Goal: Transaction & Acquisition: Book appointment/travel/reservation

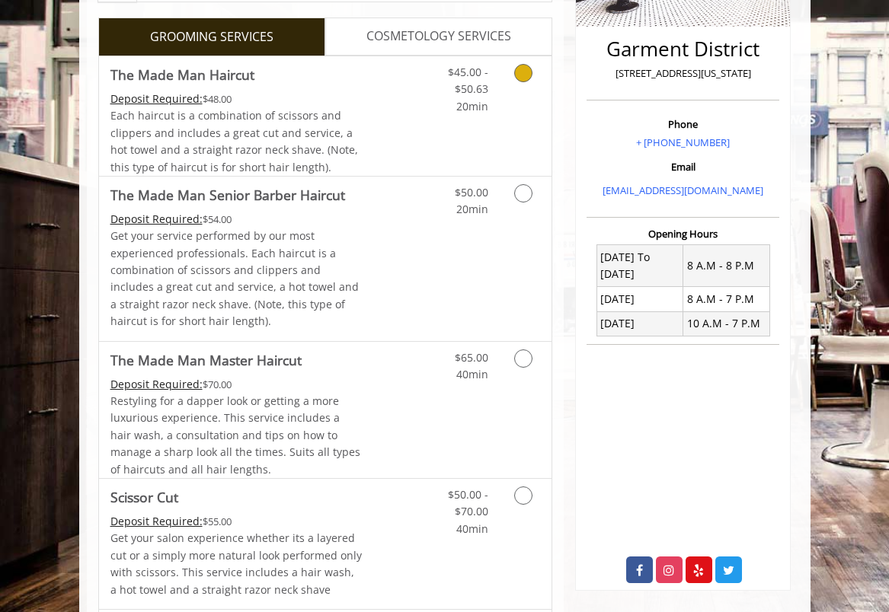
click at [528, 85] on link "Grooming services" at bounding box center [525, 85] width 29 height 59
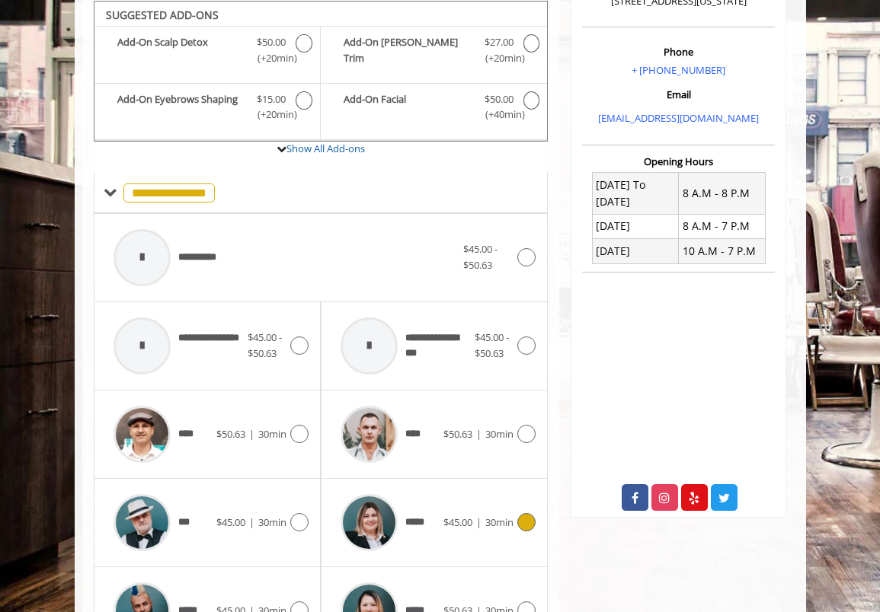
click at [516, 516] on div at bounding box center [524, 522] width 22 height 18
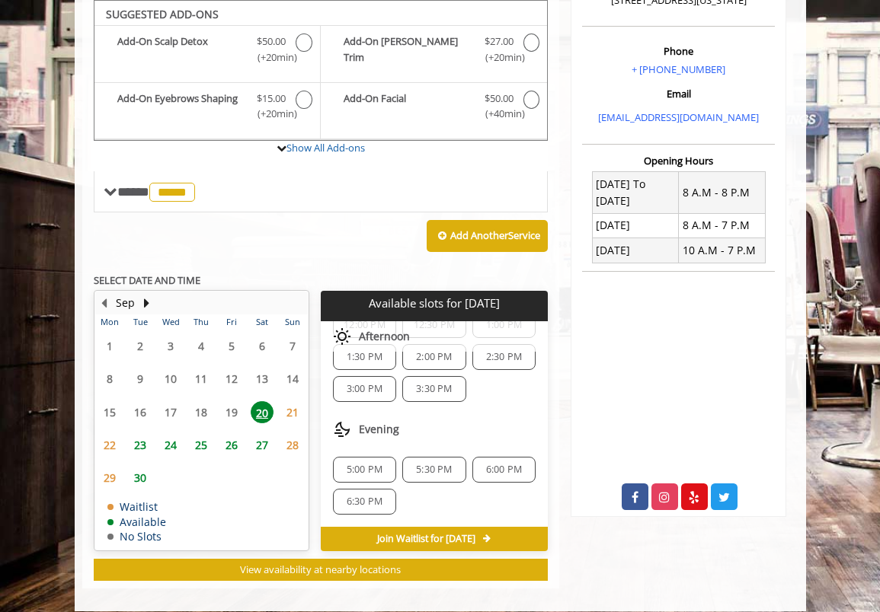
click at [366, 467] on span "5:00 PM" at bounding box center [365, 470] width 36 height 12
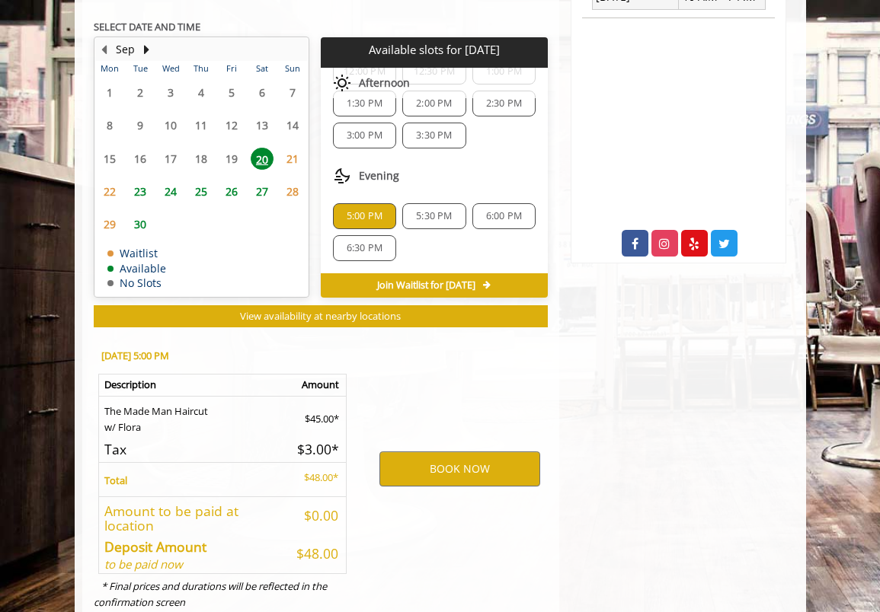
scroll to position [691, 0]
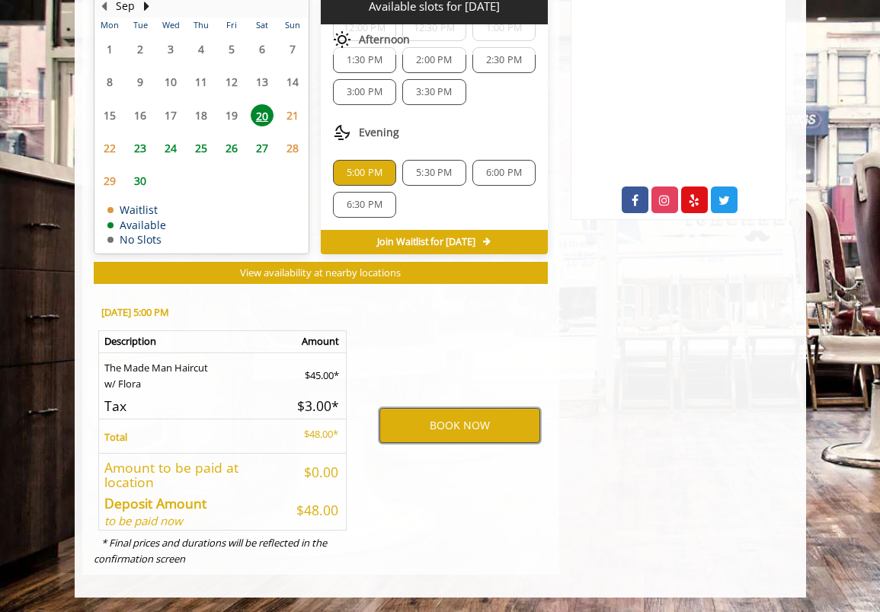
click at [468, 420] on button "BOOK NOW" at bounding box center [459, 425] width 161 height 35
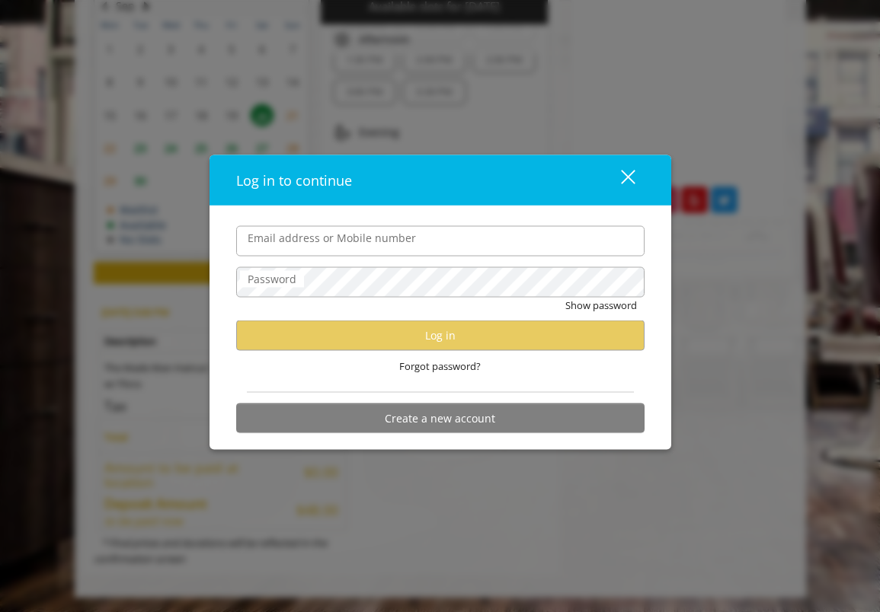
type input "**********"
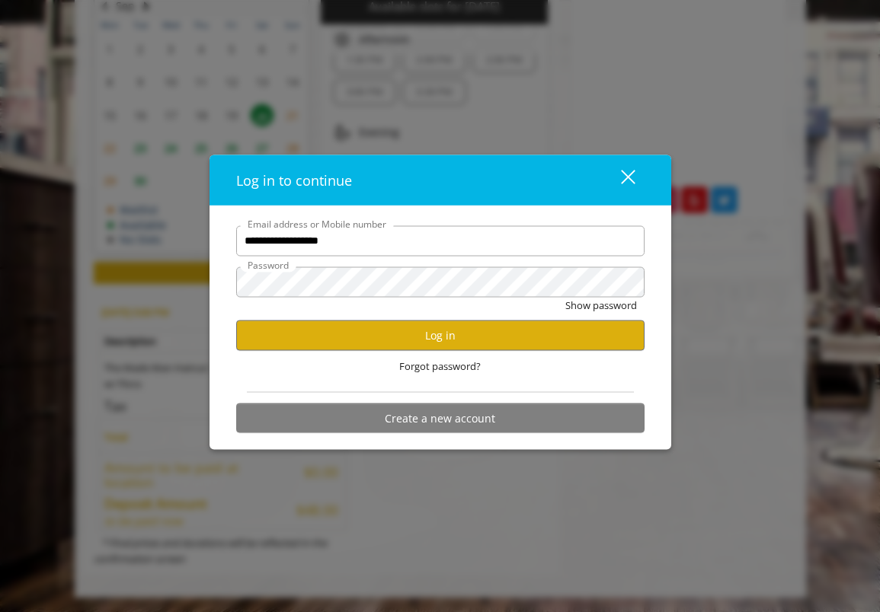
scroll to position [0, 0]
click at [404, 340] on button "Log in" at bounding box center [440, 336] width 408 height 30
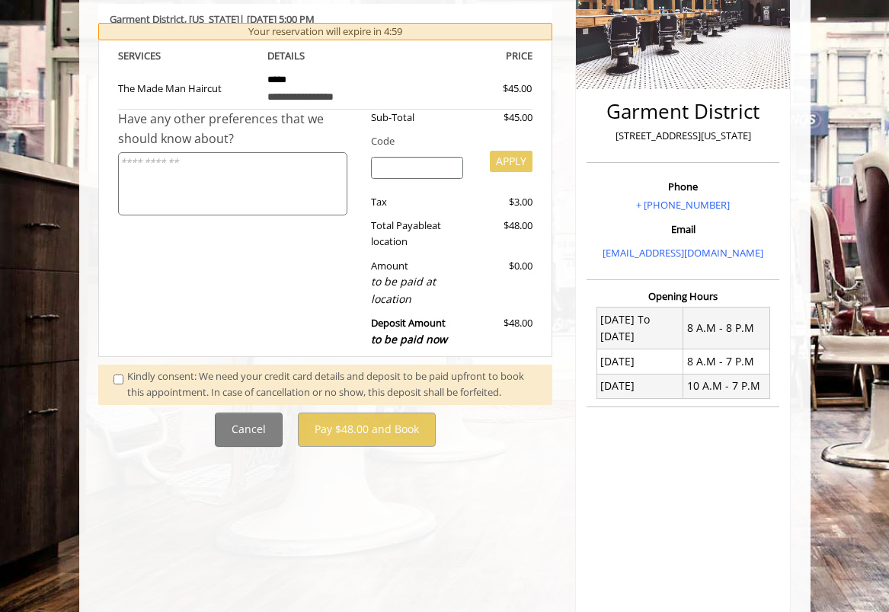
scroll to position [337, 0]
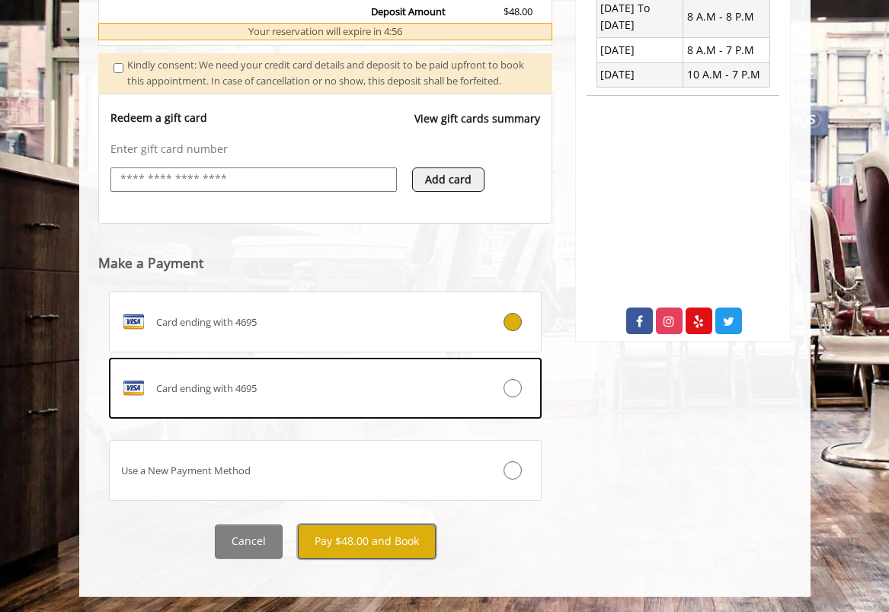
click at [341, 537] on button "Pay $48.00 and Book" at bounding box center [367, 542] width 138 height 34
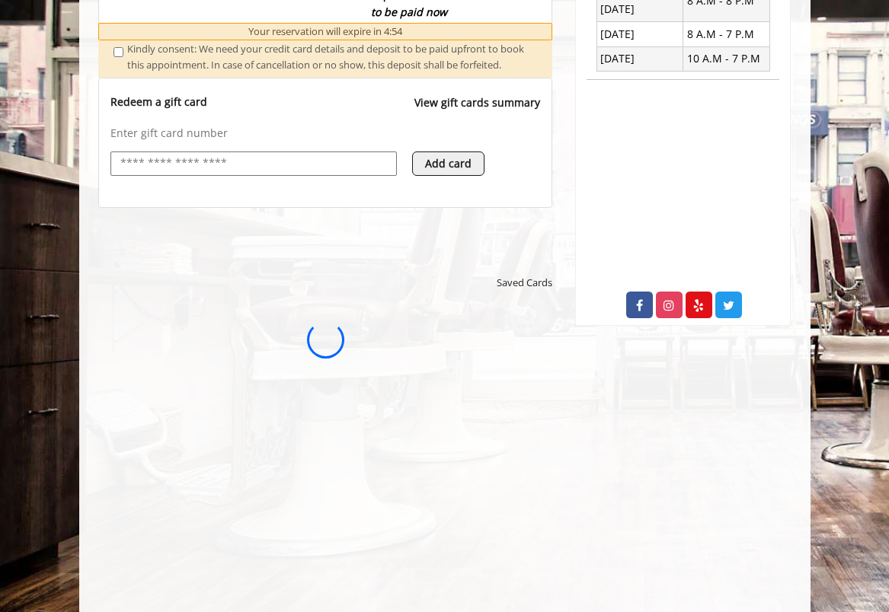
scroll to position [0, 0]
